Goal: Task Accomplishment & Management: Manage account settings

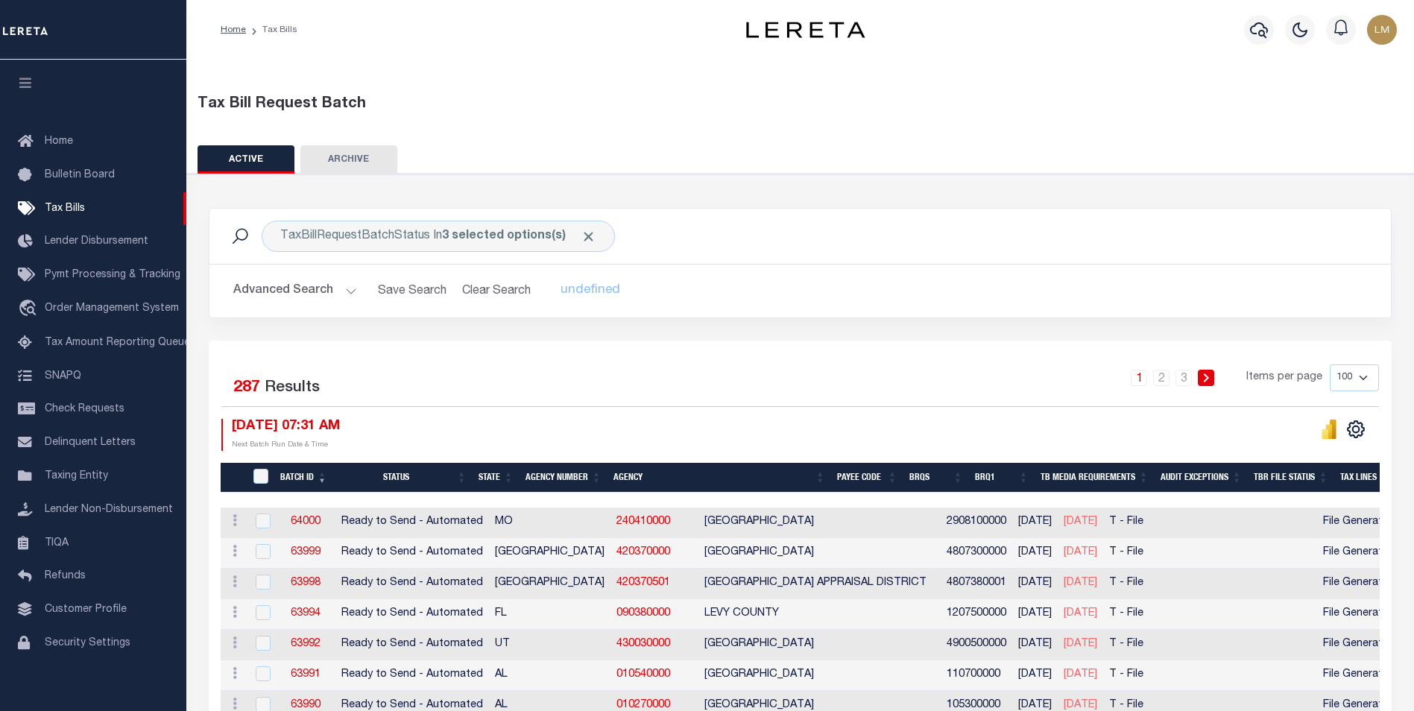
click at [963, 364] on div "1 2 3 Items per page 100 200 500 1000" at bounding box center [947, 383] width 862 height 39
click at [1358, 379] on select "100 200 500 1000" at bounding box center [1353, 377] width 49 height 27
select select "500"
click at [1329, 364] on select "100 200 500 1000" at bounding box center [1353, 377] width 49 height 27
click at [1342, 439] on button at bounding box center [1329, 429] width 30 height 21
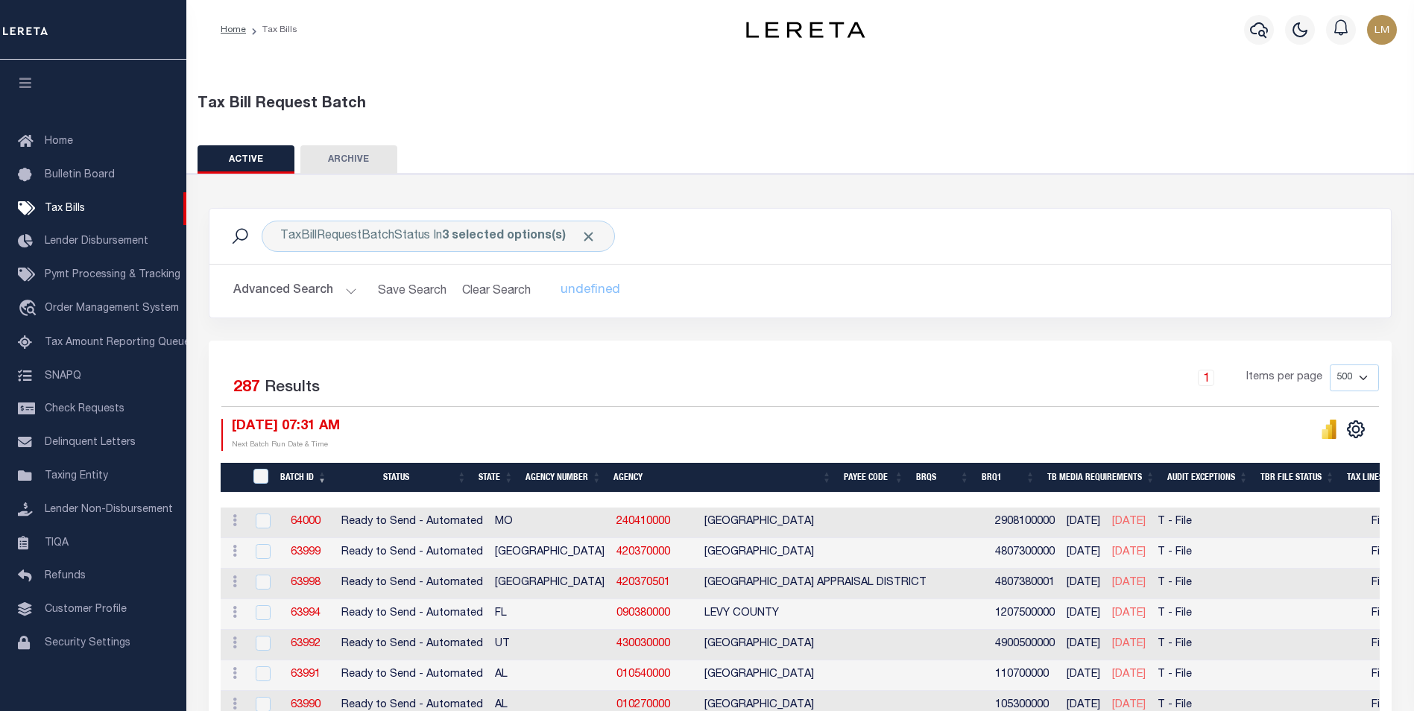
click at [569, 481] on th "Agency Number" at bounding box center [563, 478] width 88 height 31
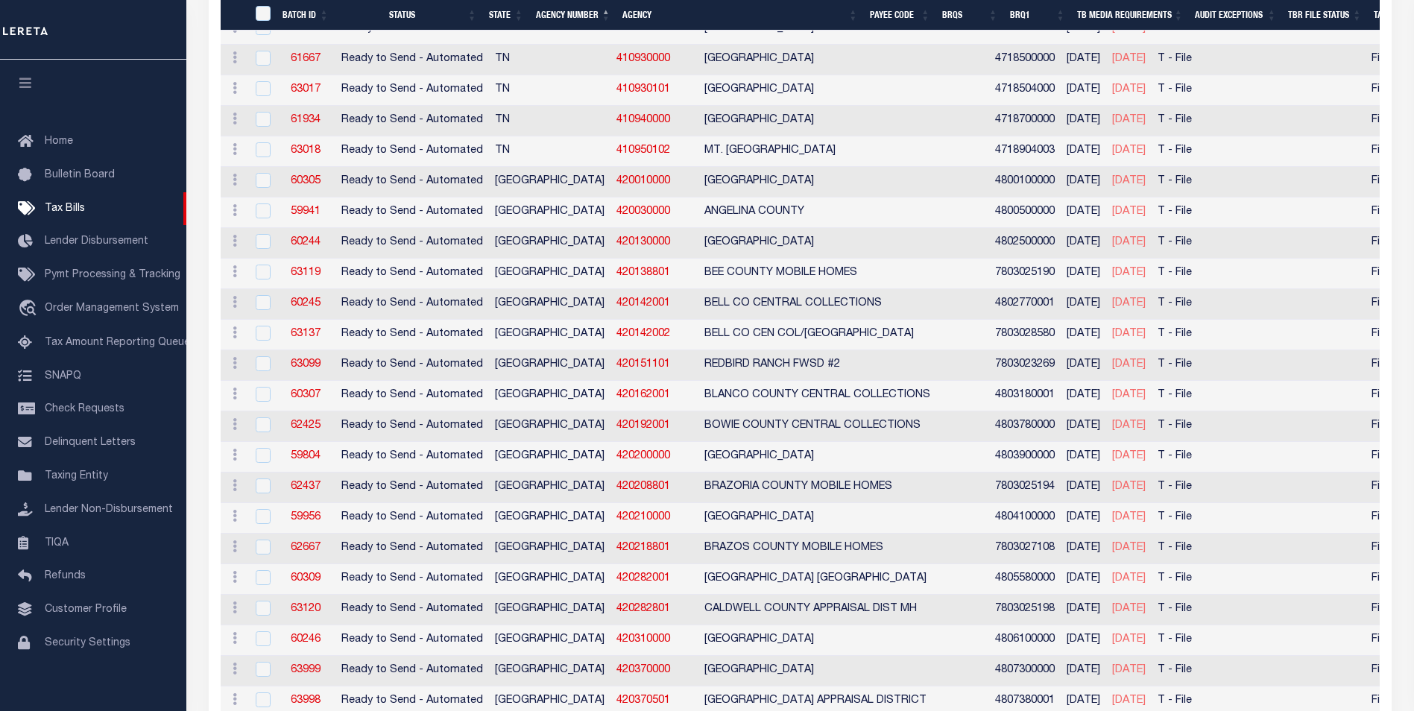
scroll to position [7284, 0]
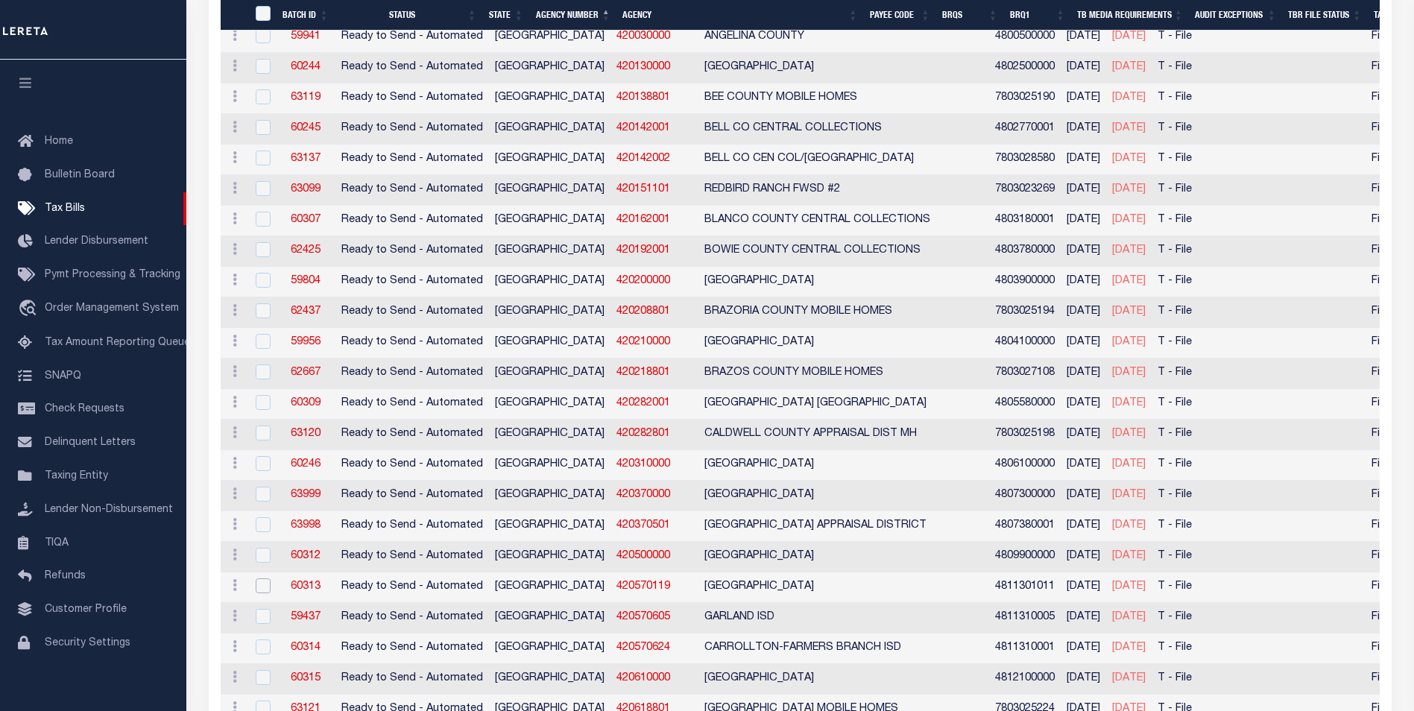
click at [261, 590] on input "checkbox" at bounding box center [263, 585] width 15 height 15
checkbox input "true"
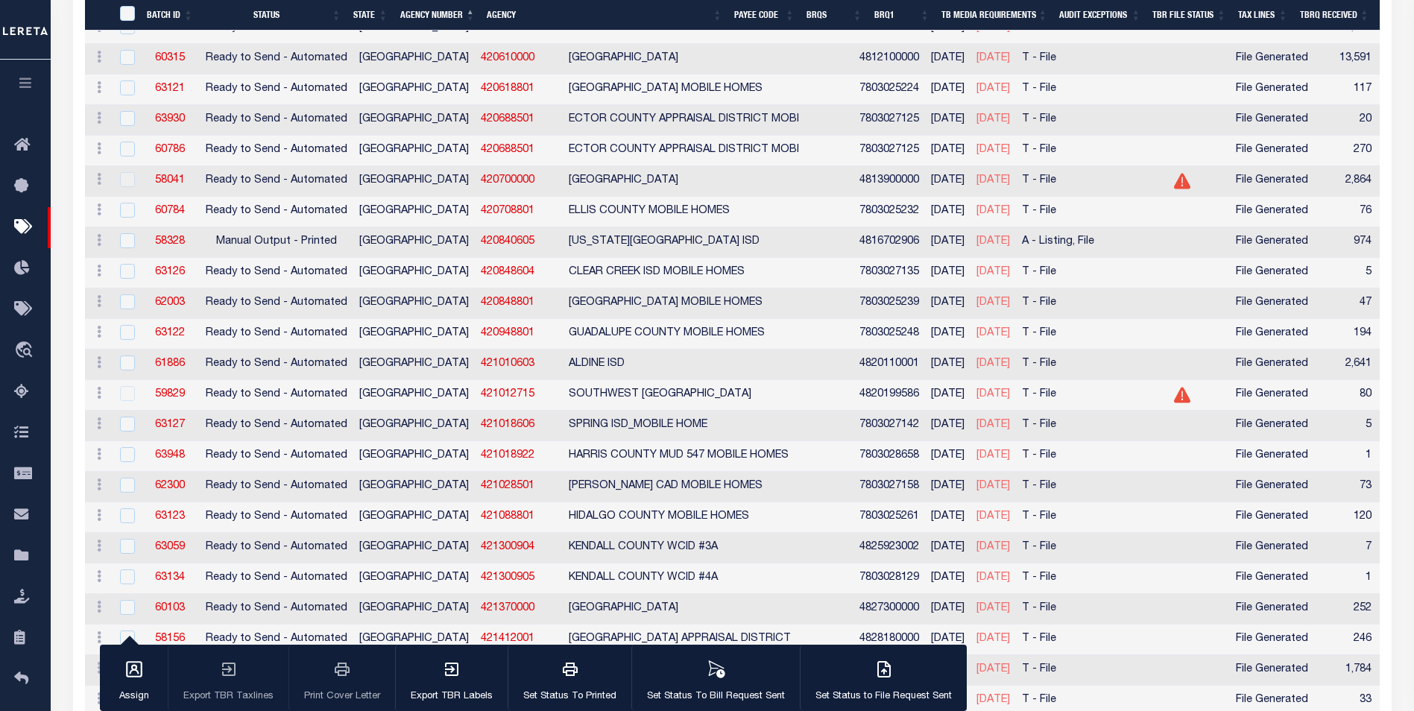
scroll to position [7798, 0]
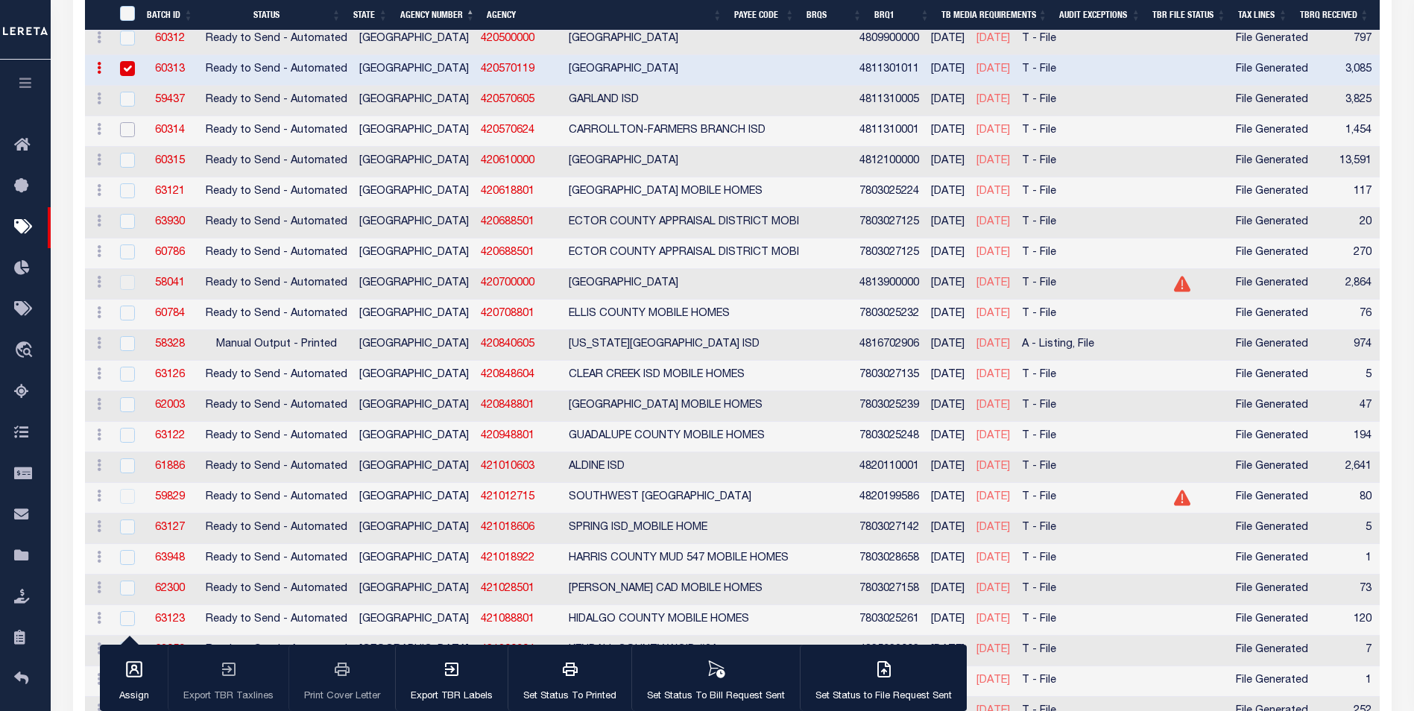
click at [125, 133] on input "checkbox" at bounding box center [127, 129] width 15 height 15
checkbox input "true"
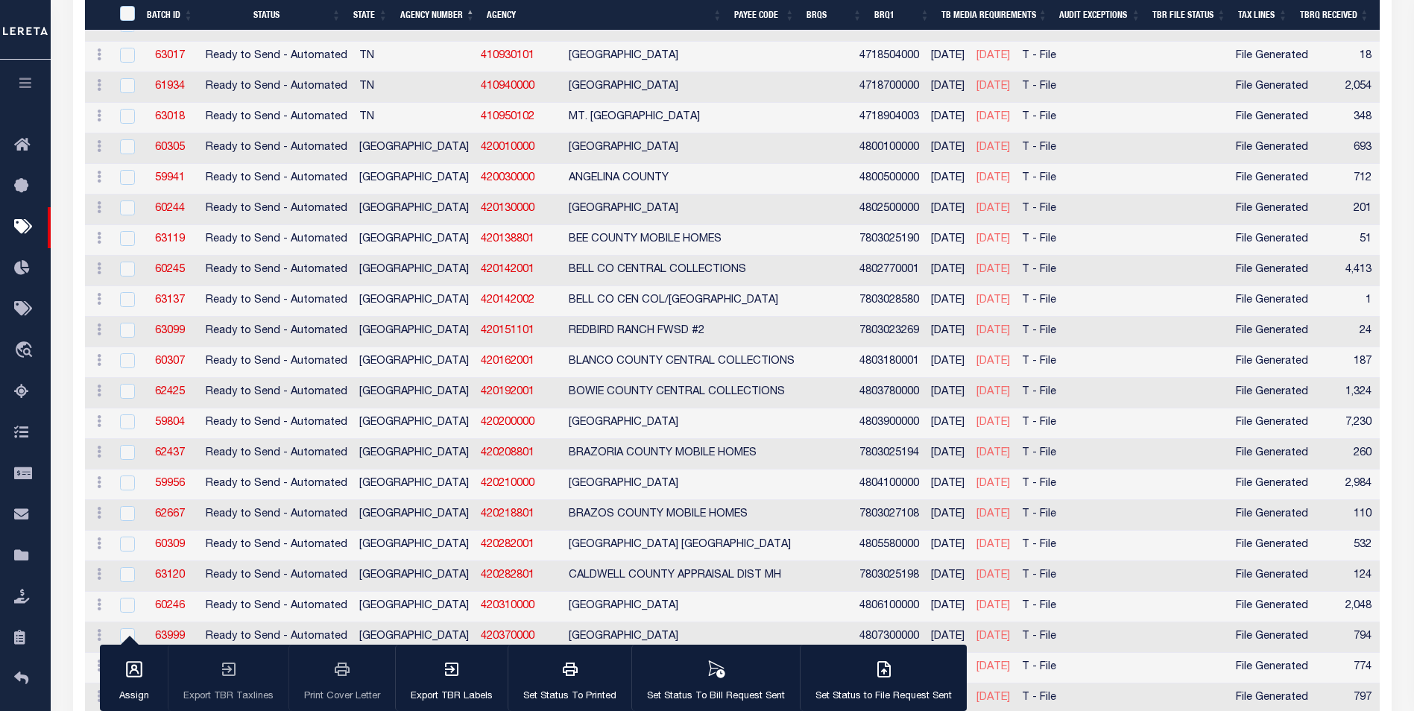
scroll to position [7232, 0]
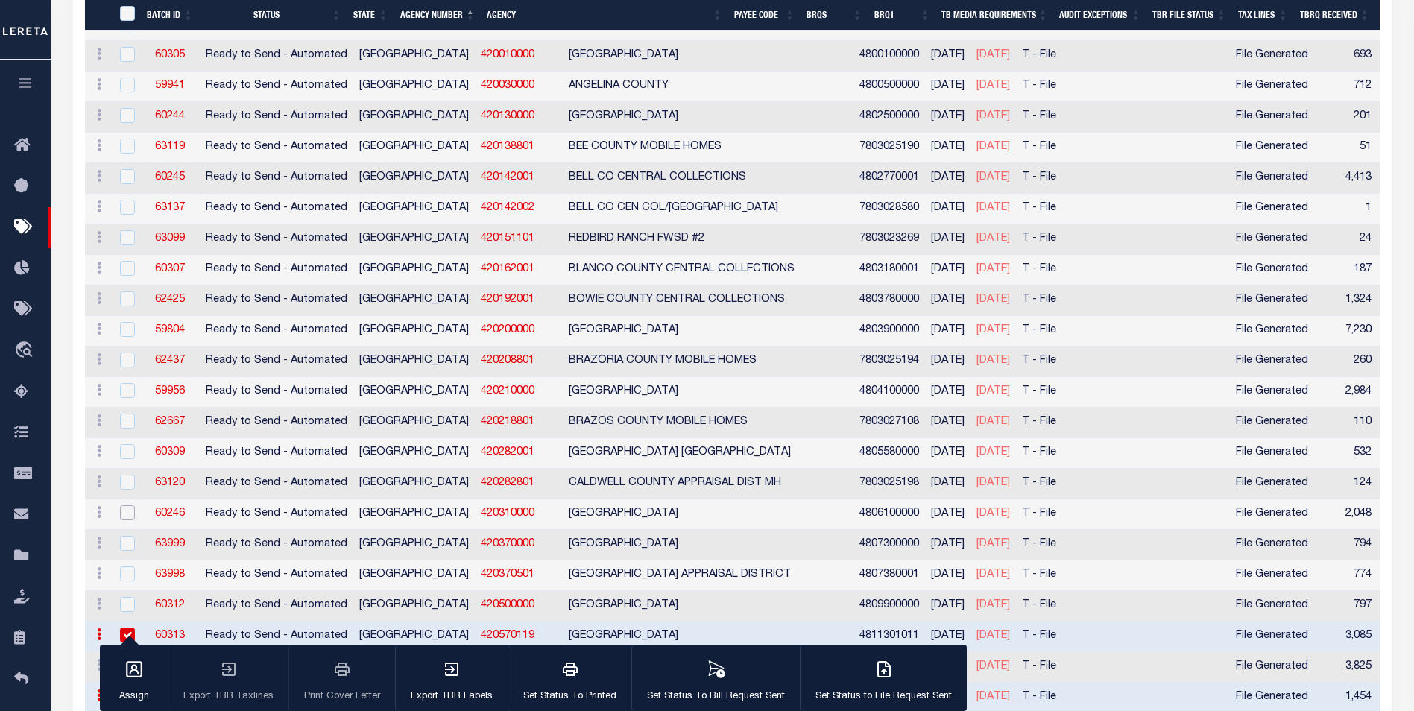
click at [126, 517] on input "checkbox" at bounding box center [127, 512] width 15 height 15
checkbox input "true"
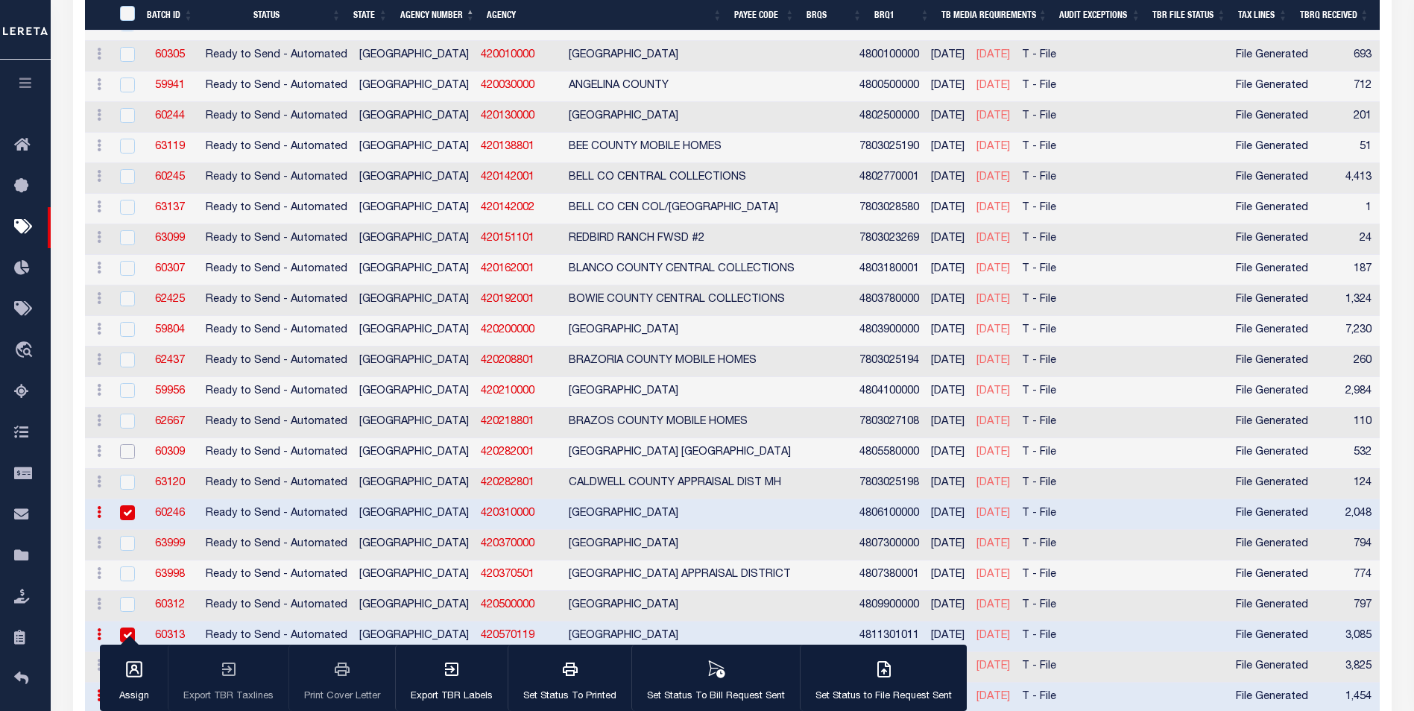
drag, startPoint x: 126, startPoint y: 456, endPoint x: 479, endPoint y: 472, distance: 353.6
click at [131, 459] on input "checkbox" at bounding box center [127, 451] width 15 height 15
checkbox input "true"
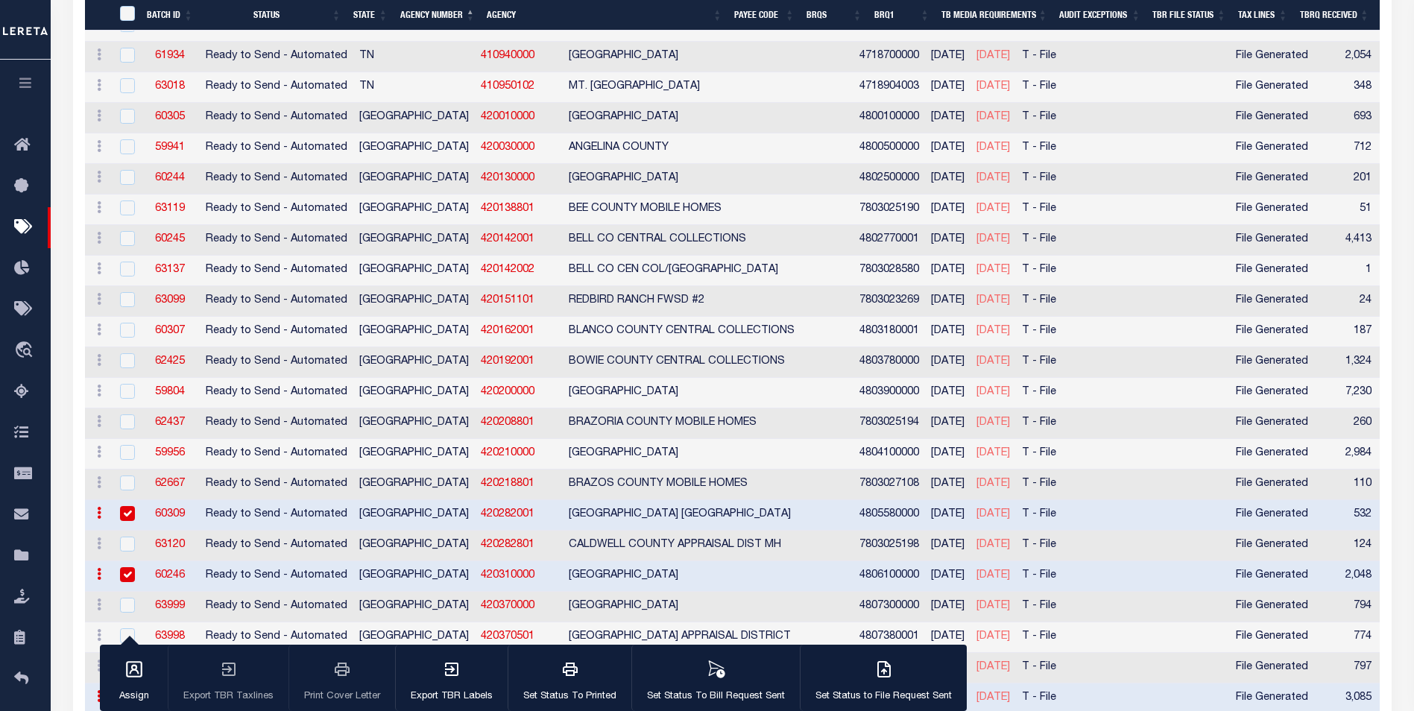
scroll to position [7129, 0]
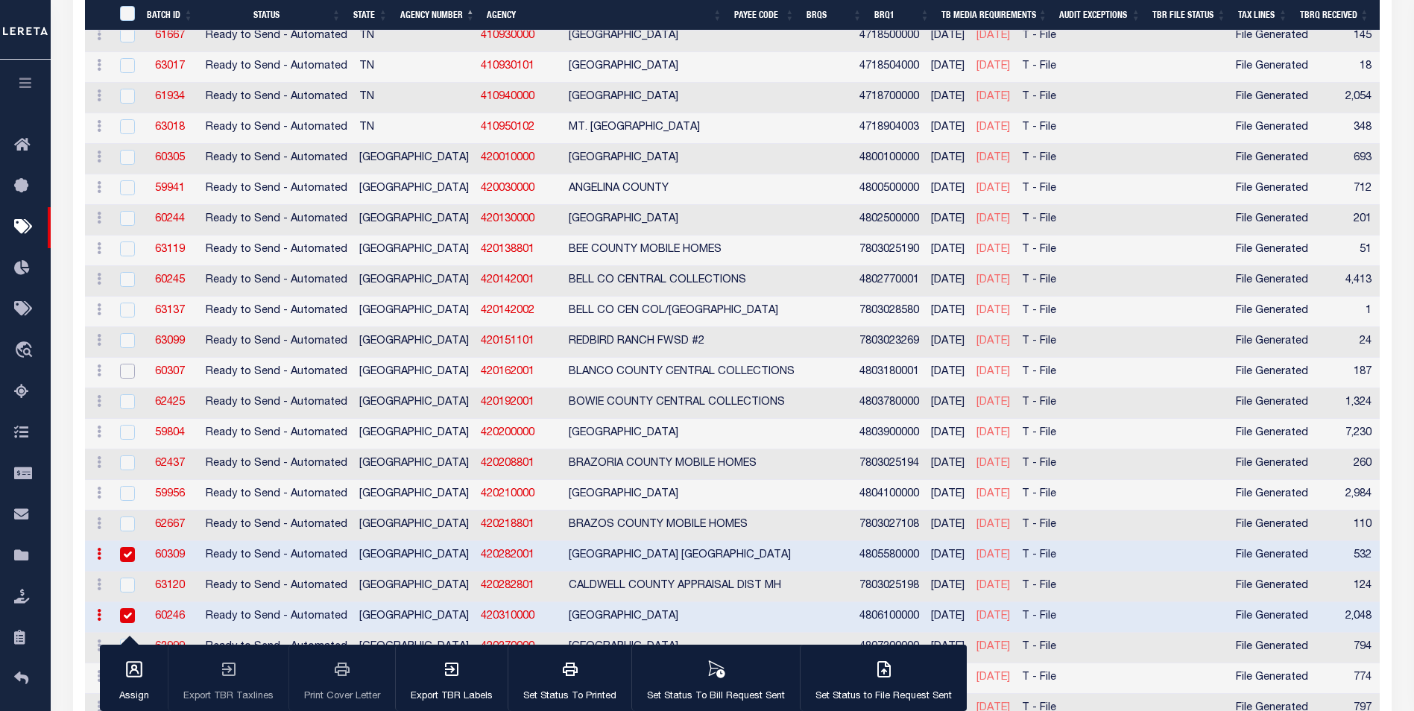
click at [124, 378] on input "checkbox" at bounding box center [127, 371] width 15 height 15
checkbox input "true"
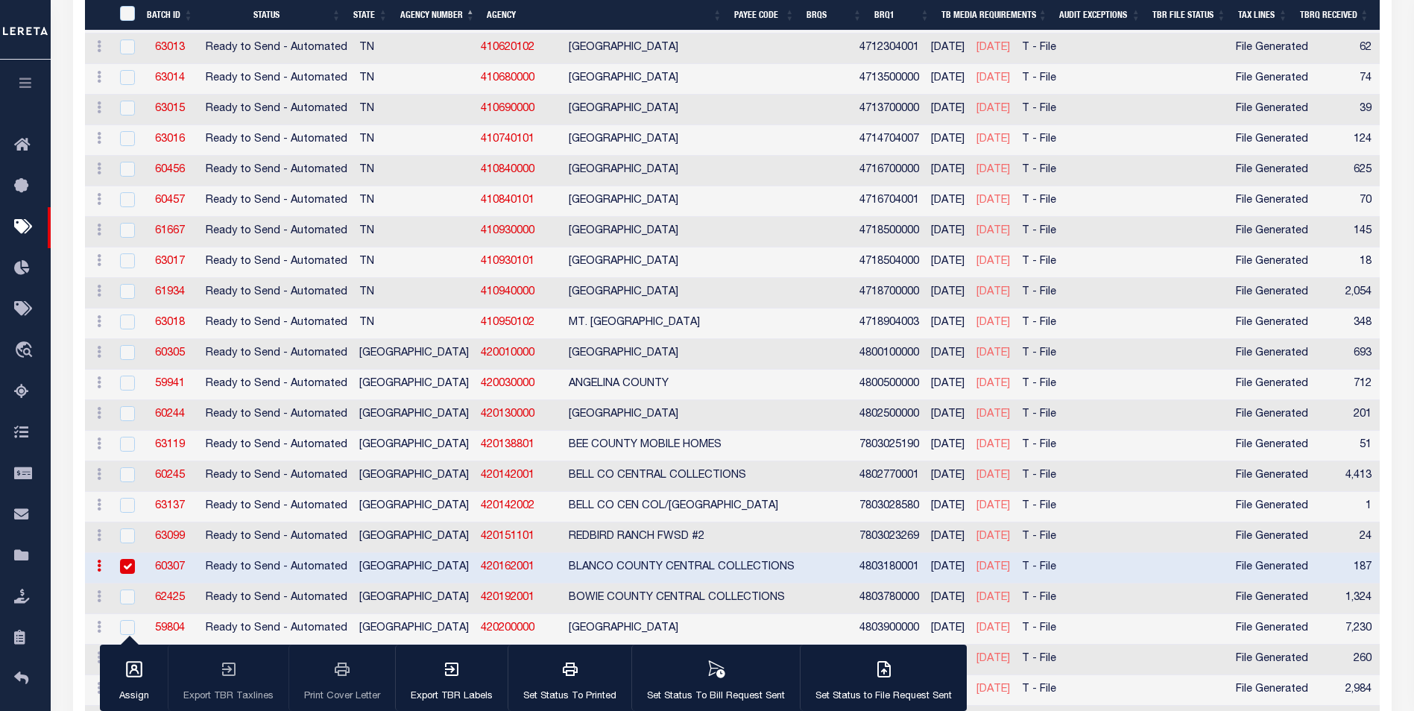
scroll to position [6913, 0]
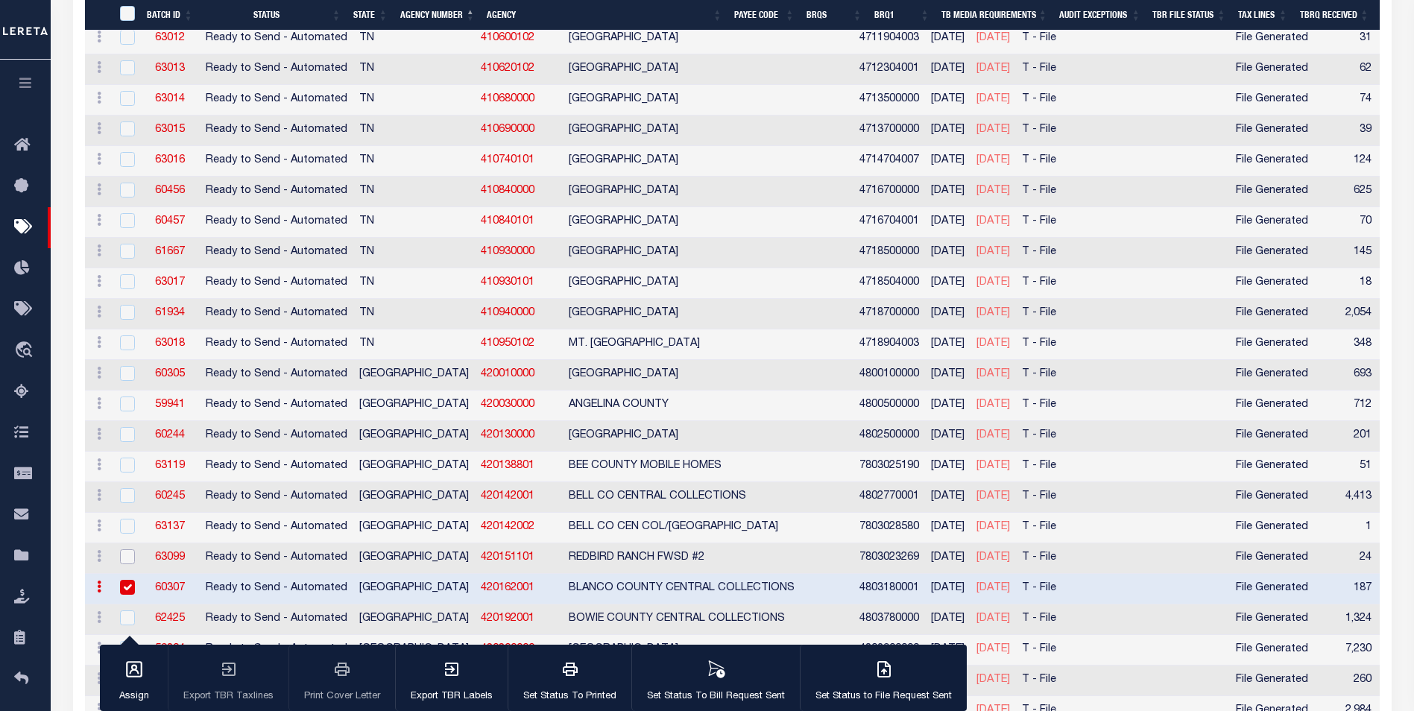
click at [125, 558] on input "checkbox" at bounding box center [127, 556] width 15 height 15
checkbox input "true"
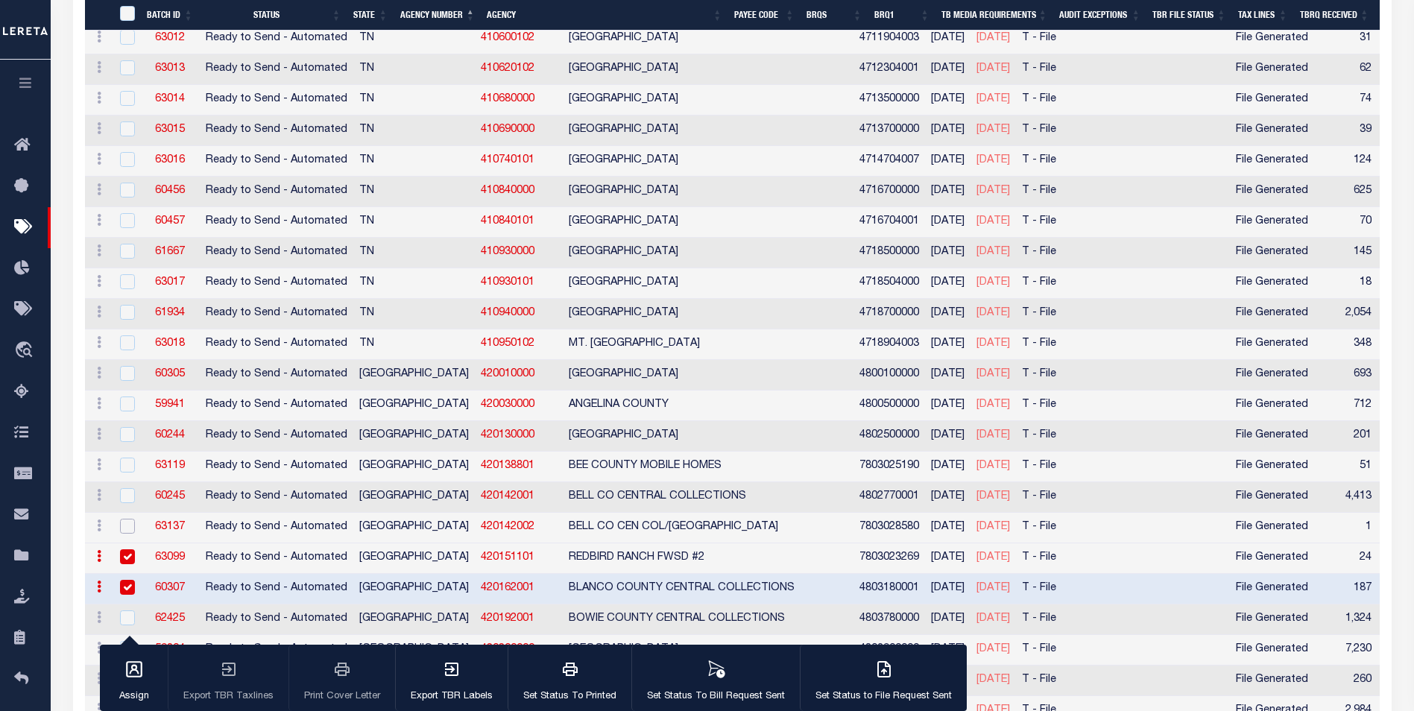
click at [127, 526] on input "checkbox" at bounding box center [127, 526] width 15 height 15
checkbox input "true"
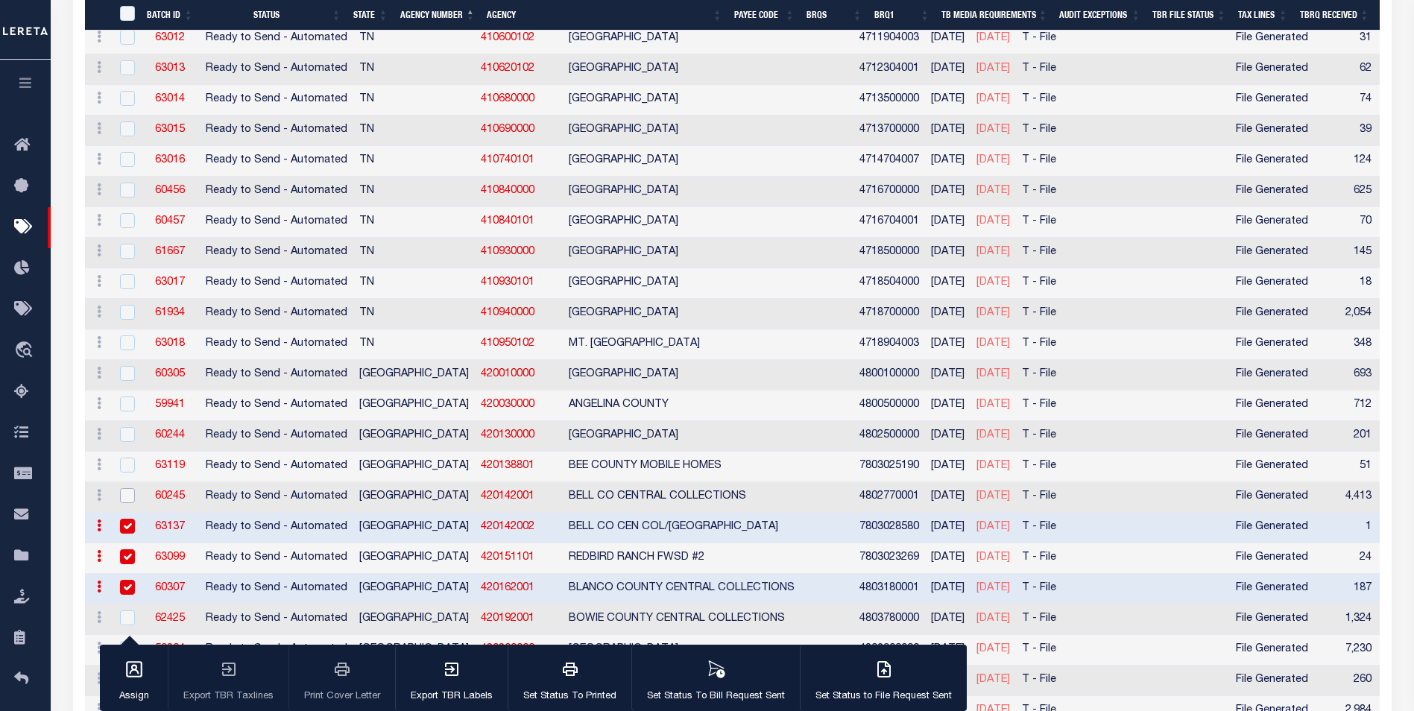
click at [129, 501] on input "checkbox" at bounding box center [127, 495] width 15 height 15
checkbox input "true"
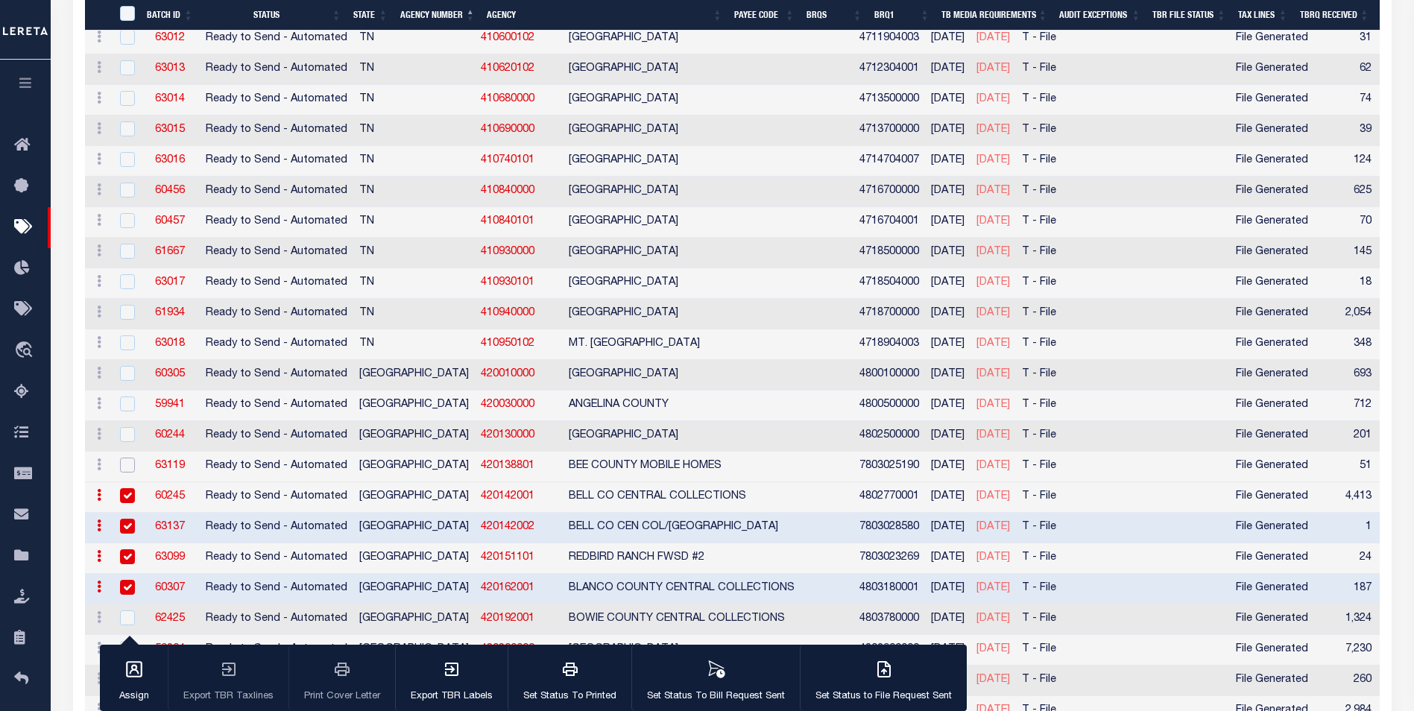
click at [127, 468] on input "checkbox" at bounding box center [127, 465] width 15 height 15
checkbox input "true"
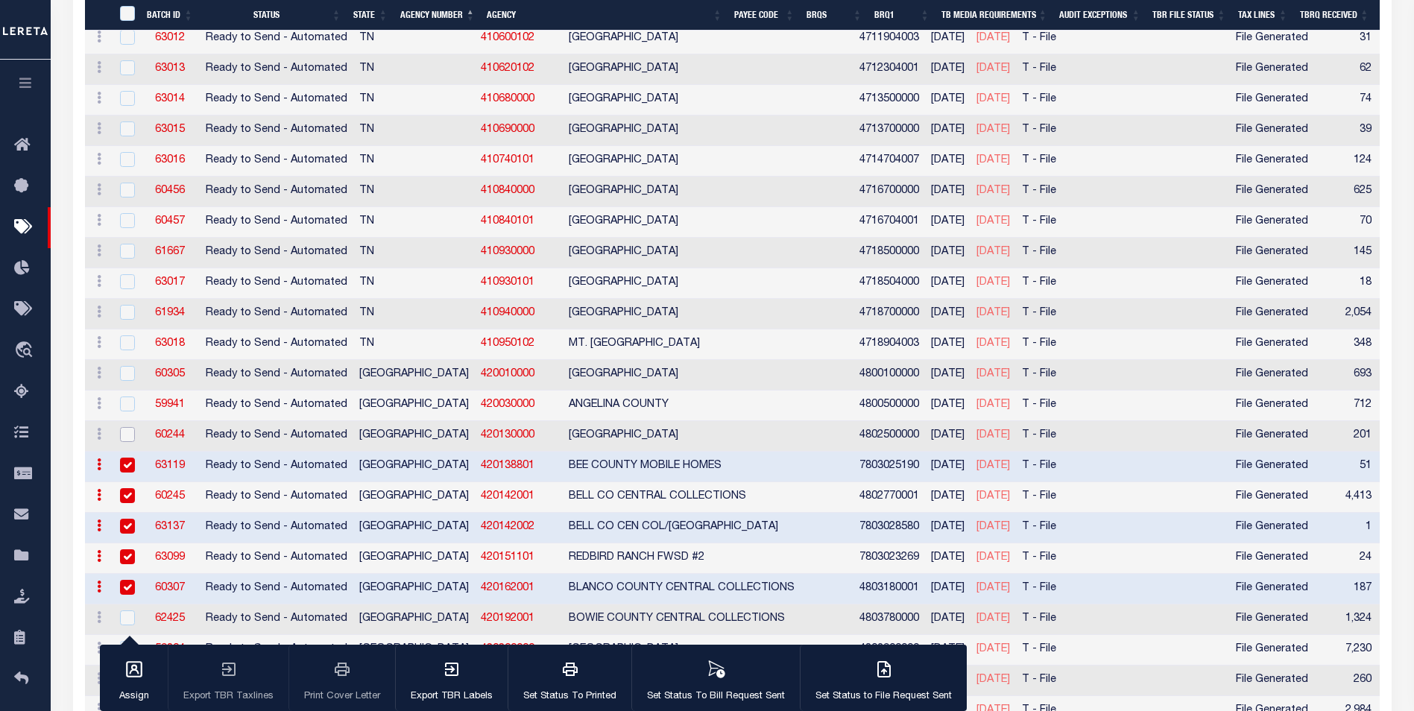
click at [126, 438] on input "checkbox" at bounding box center [127, 434] width 15 height 15
checkbox input "true"
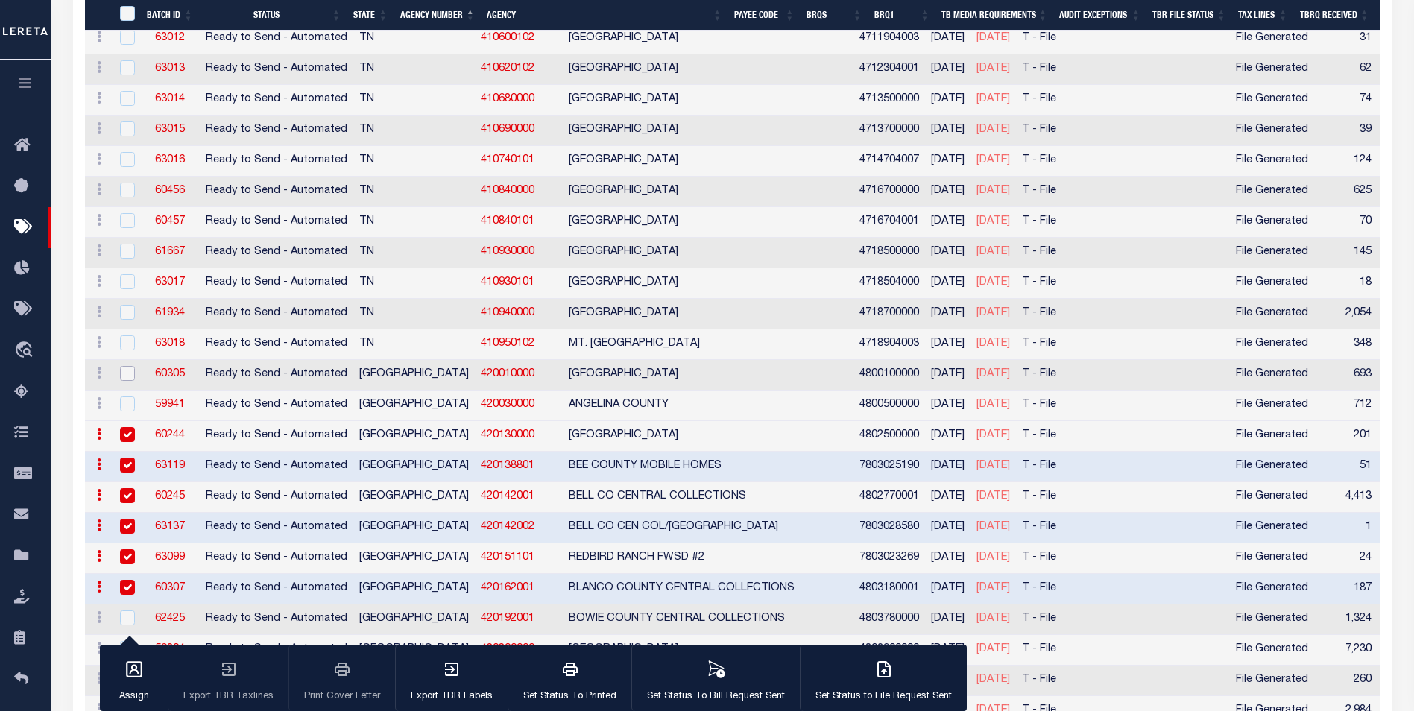
click at [130, 376] on input "checkbox" at bounding box center [127, 373] width 15 height 15
checkbox input "true"
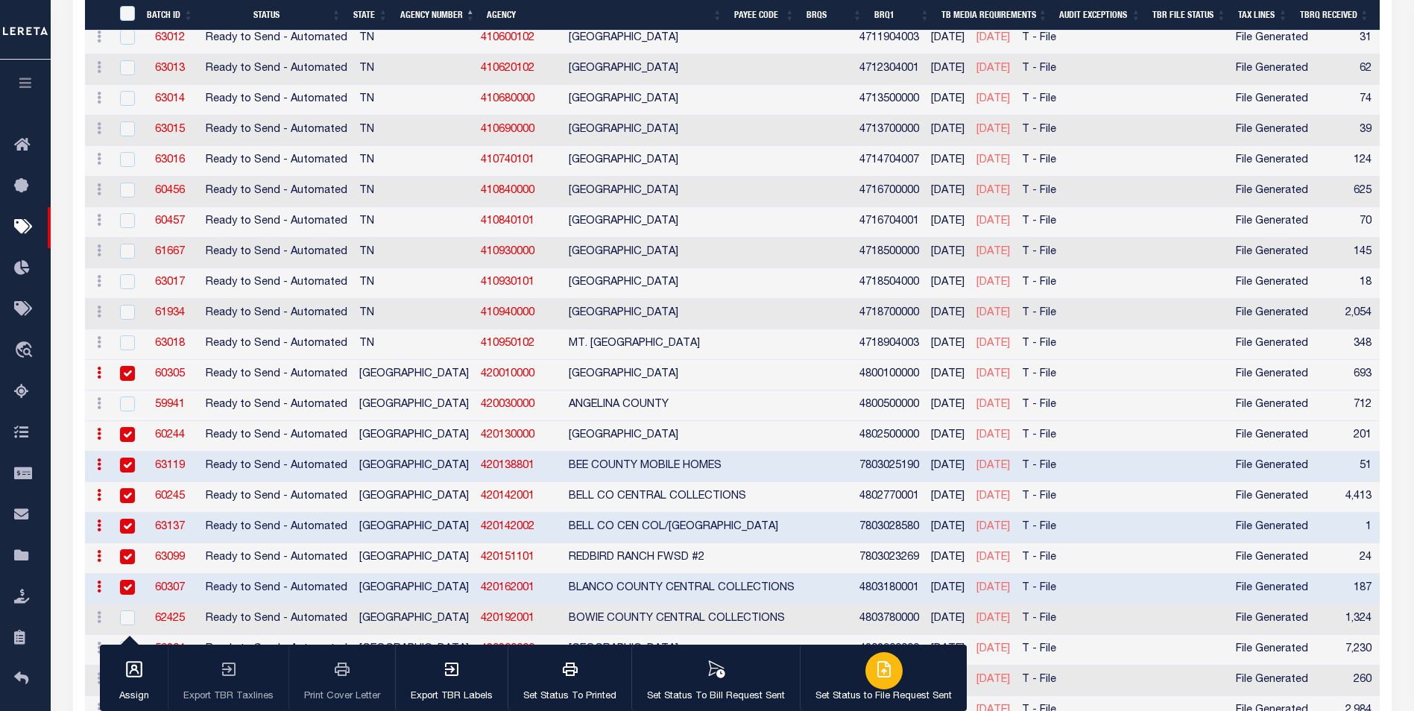
click at [903, 674] on button "Set Status to File Request Sent" at bounding box center [883, 678] width 167 height 67
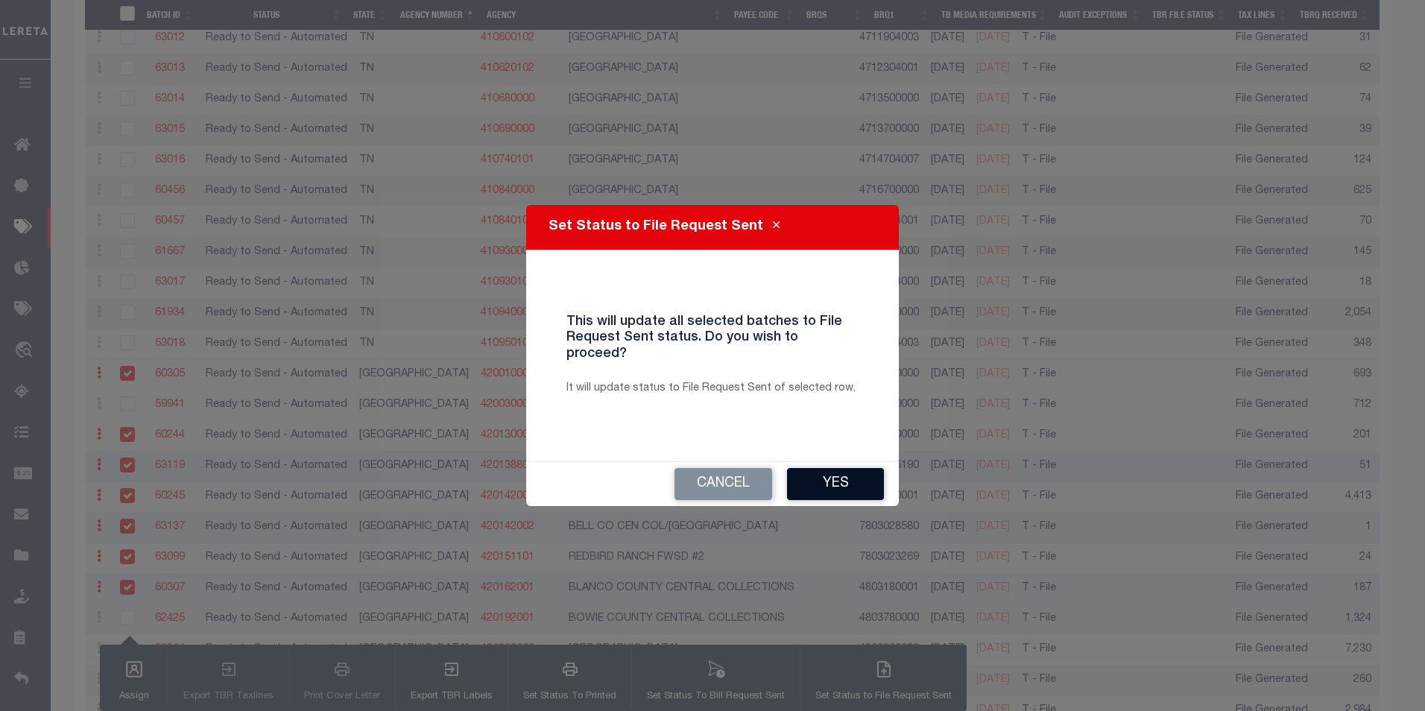
click at [848, 473] on button "Yes" at bounding box center [835, 484] width 97 height 32
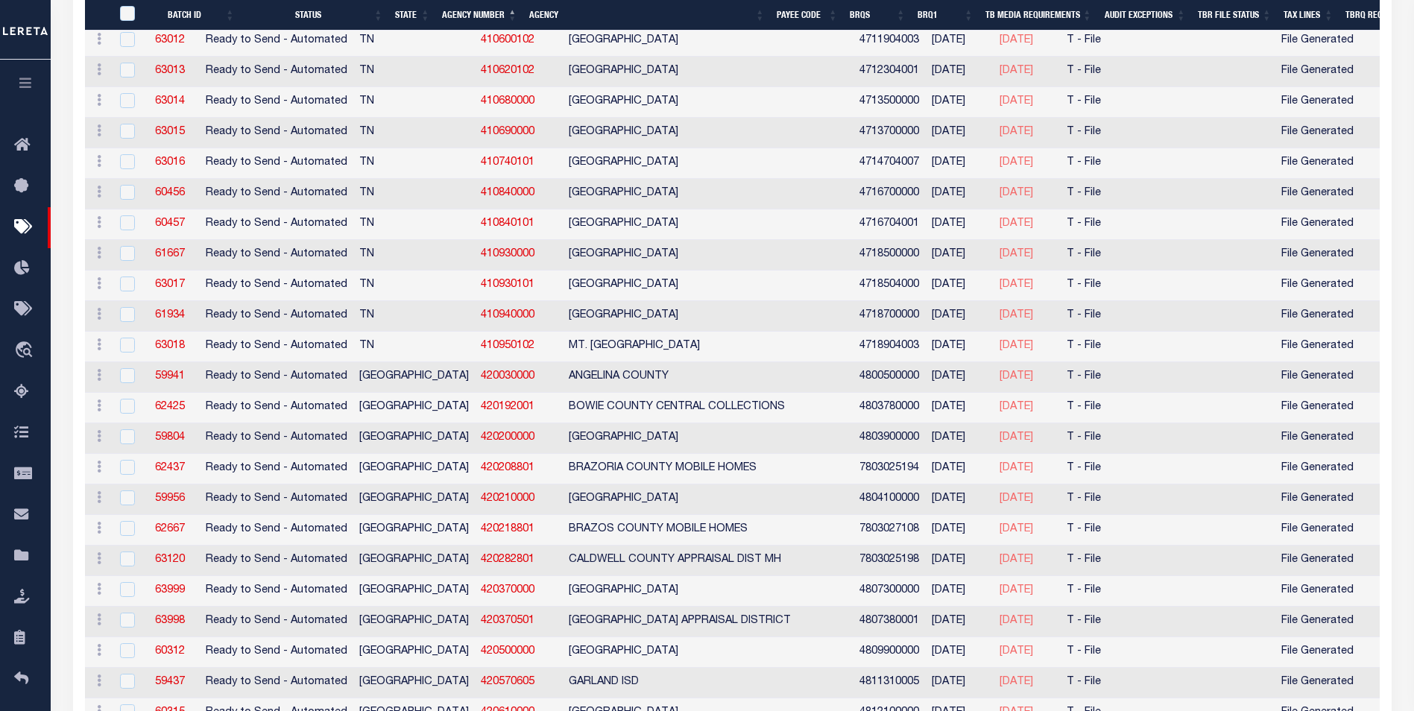
scroll to position [6915, 0]
